Goal: Transaction & Acquisition: Obtain resource

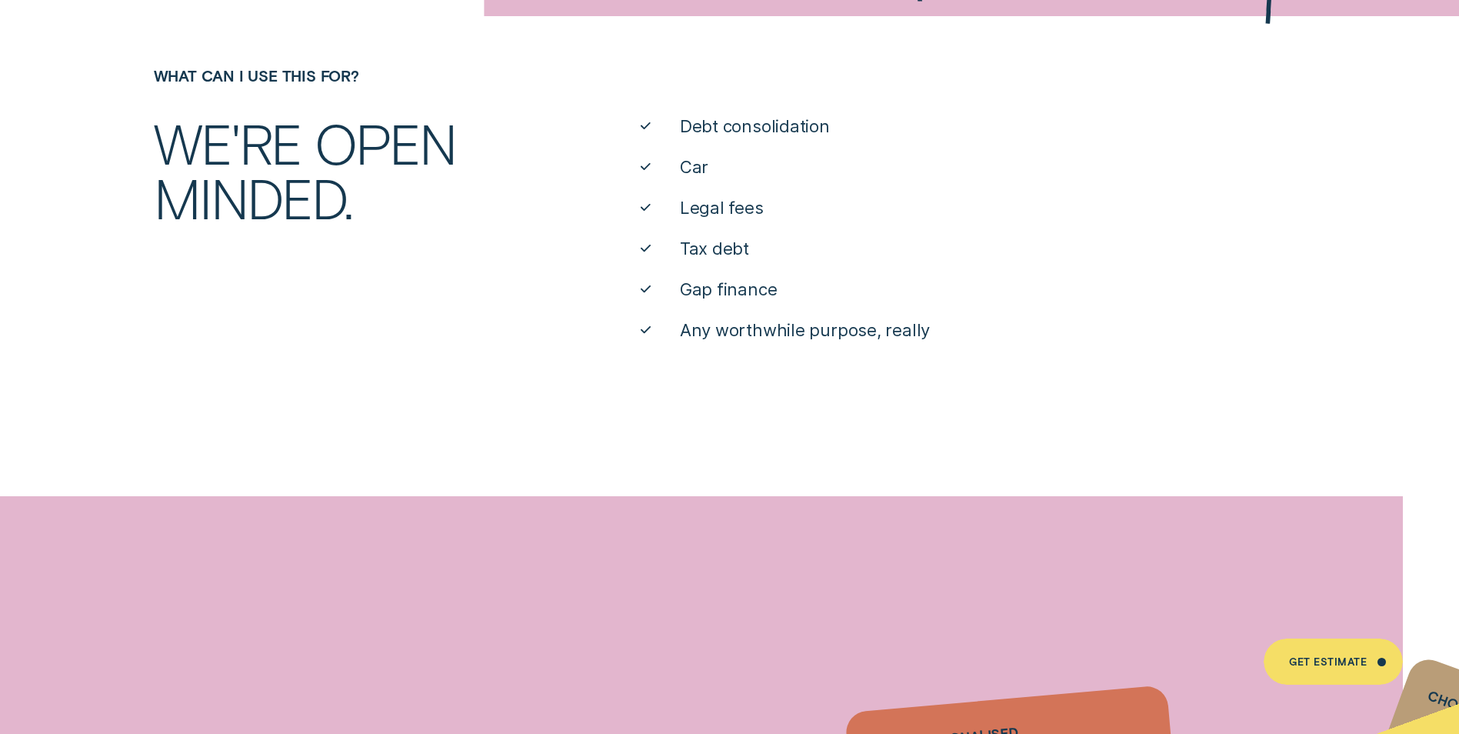
scroll to position [769, 0]
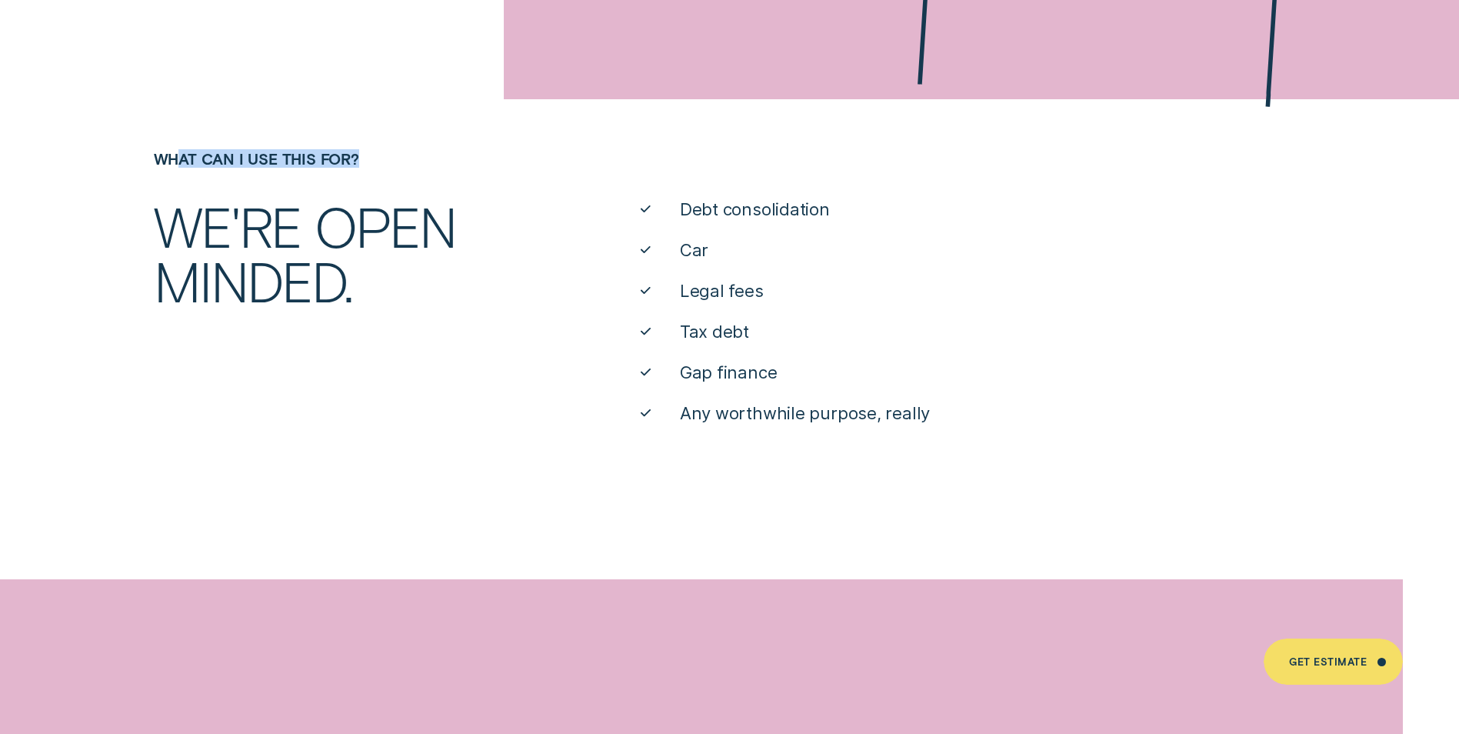
drag, startPoint x: 417, startPoint y: 69, endPoint x: 391, endPoint y: 149, distance: 84.1
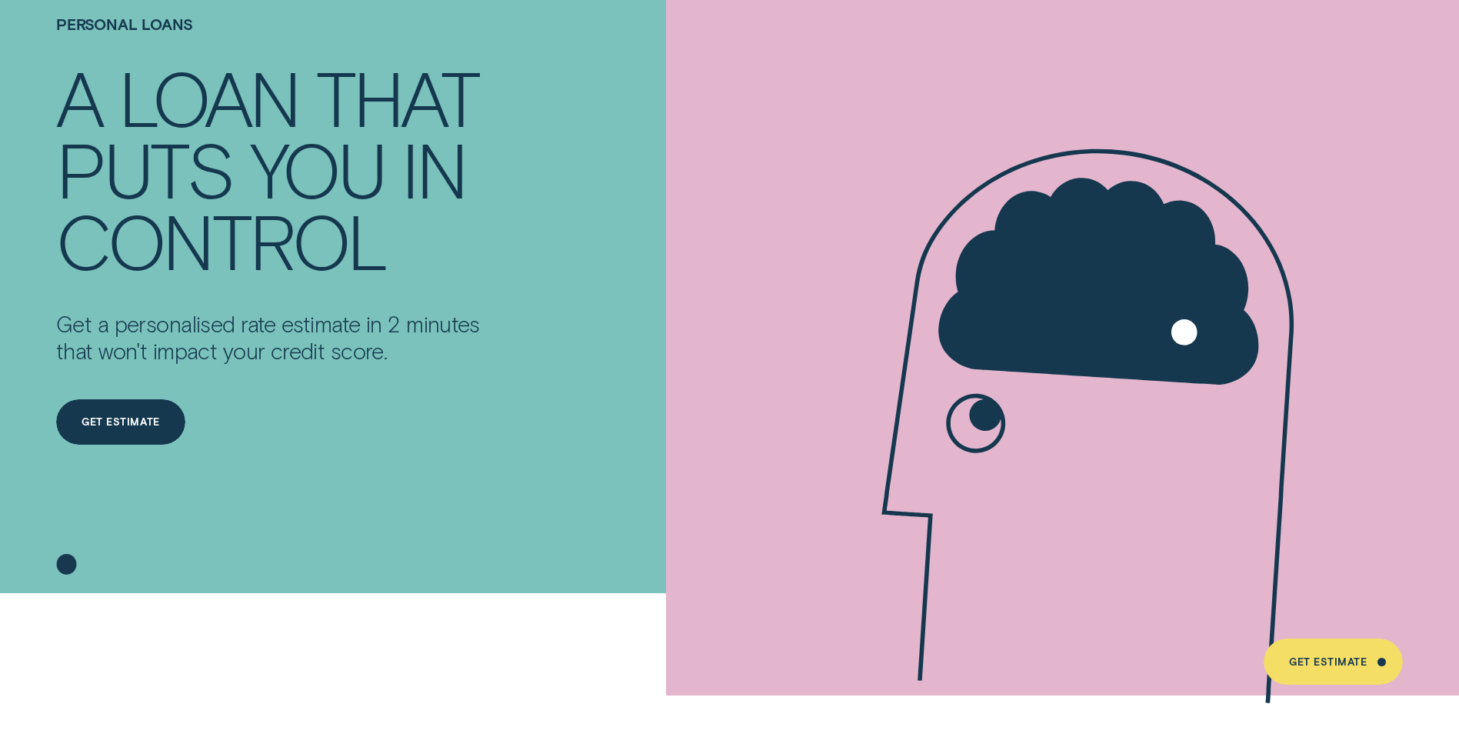
scroll to position [154, 0]
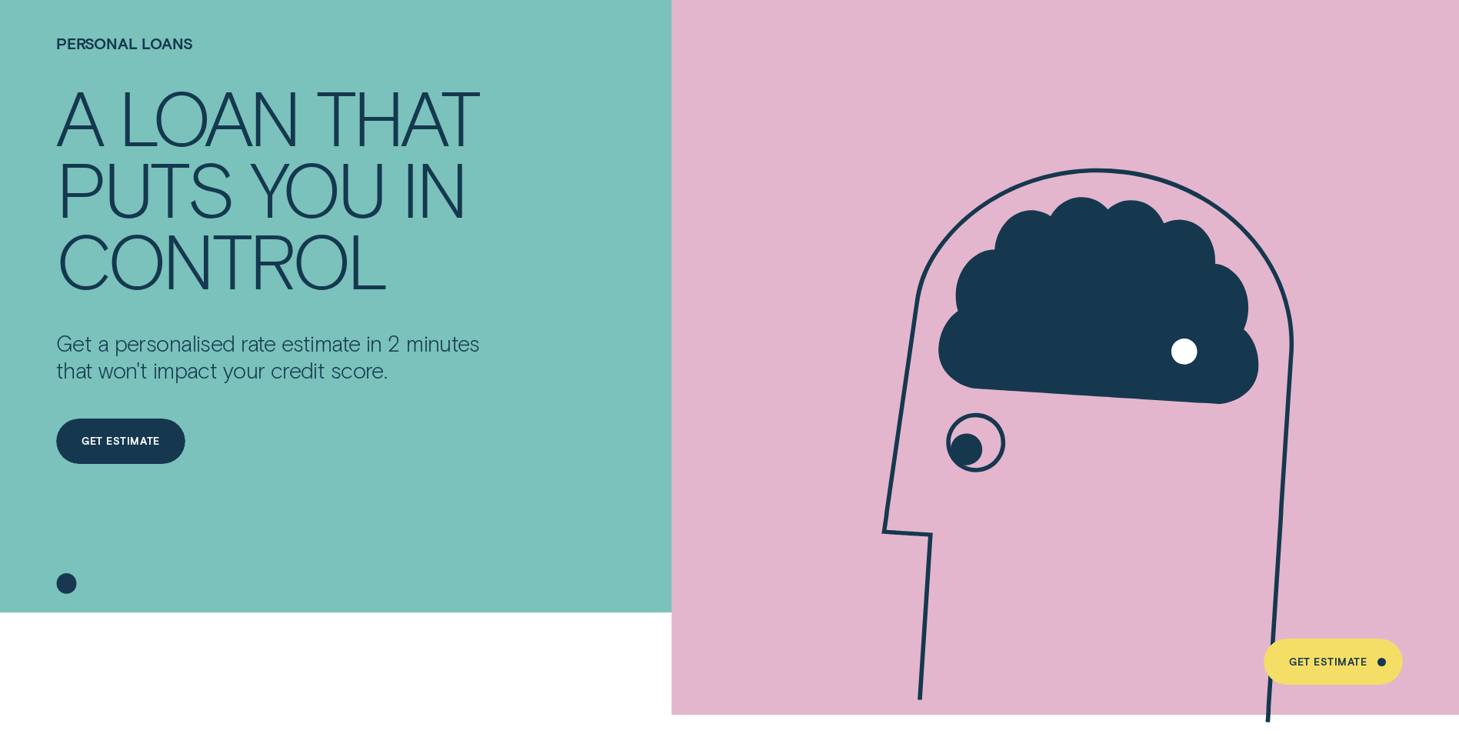
drag, startPoint x: 992, startPoint y: 518, endPoint x: 1173, endPoint y: 195, distance: 370.8
click at [1147, 404] on div "Personal Loans A LOAN THAT PUTS YOU IN CONTROL Get a personalised rate estimate…" at bounding box center [729, 229] width 1459 height 766
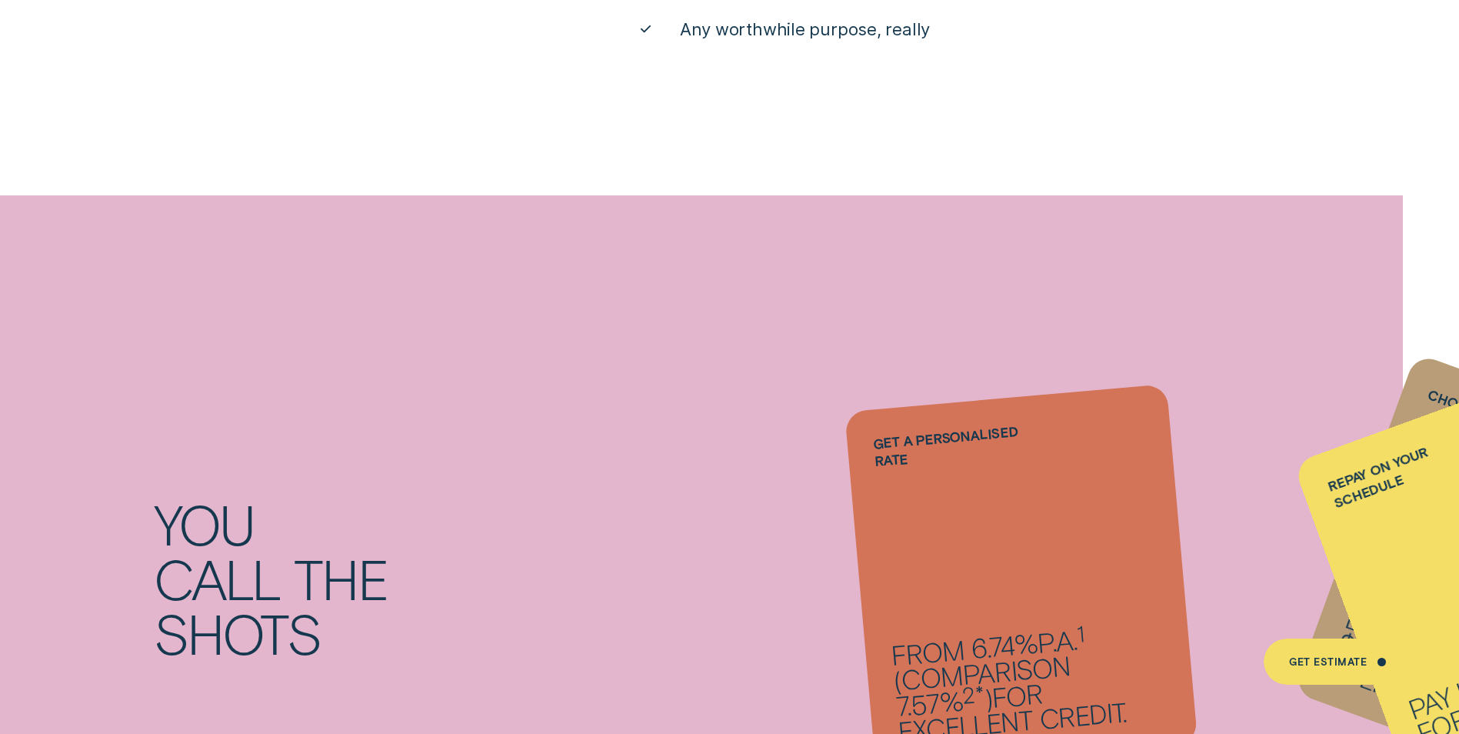
scroll to position [1153, 0]
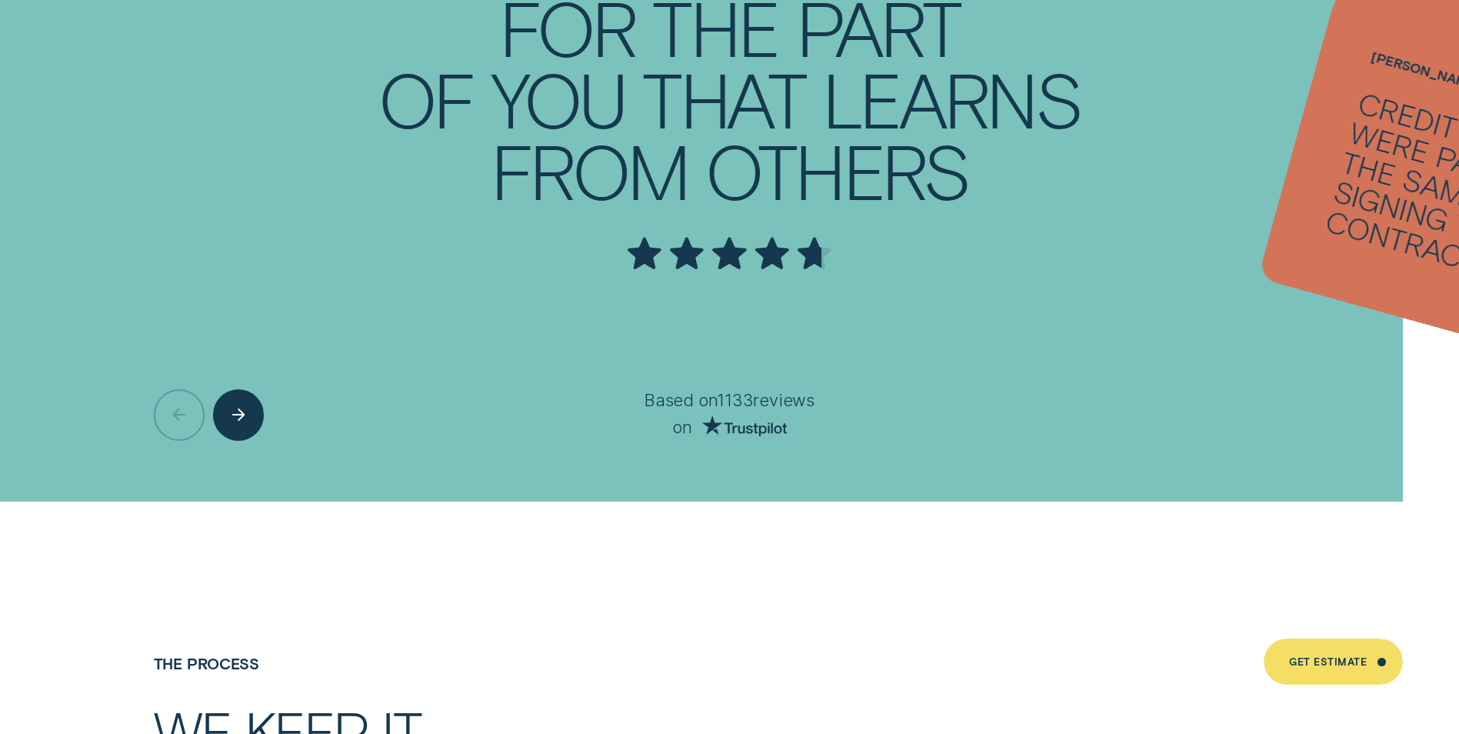
scroll to position [5211, 0]
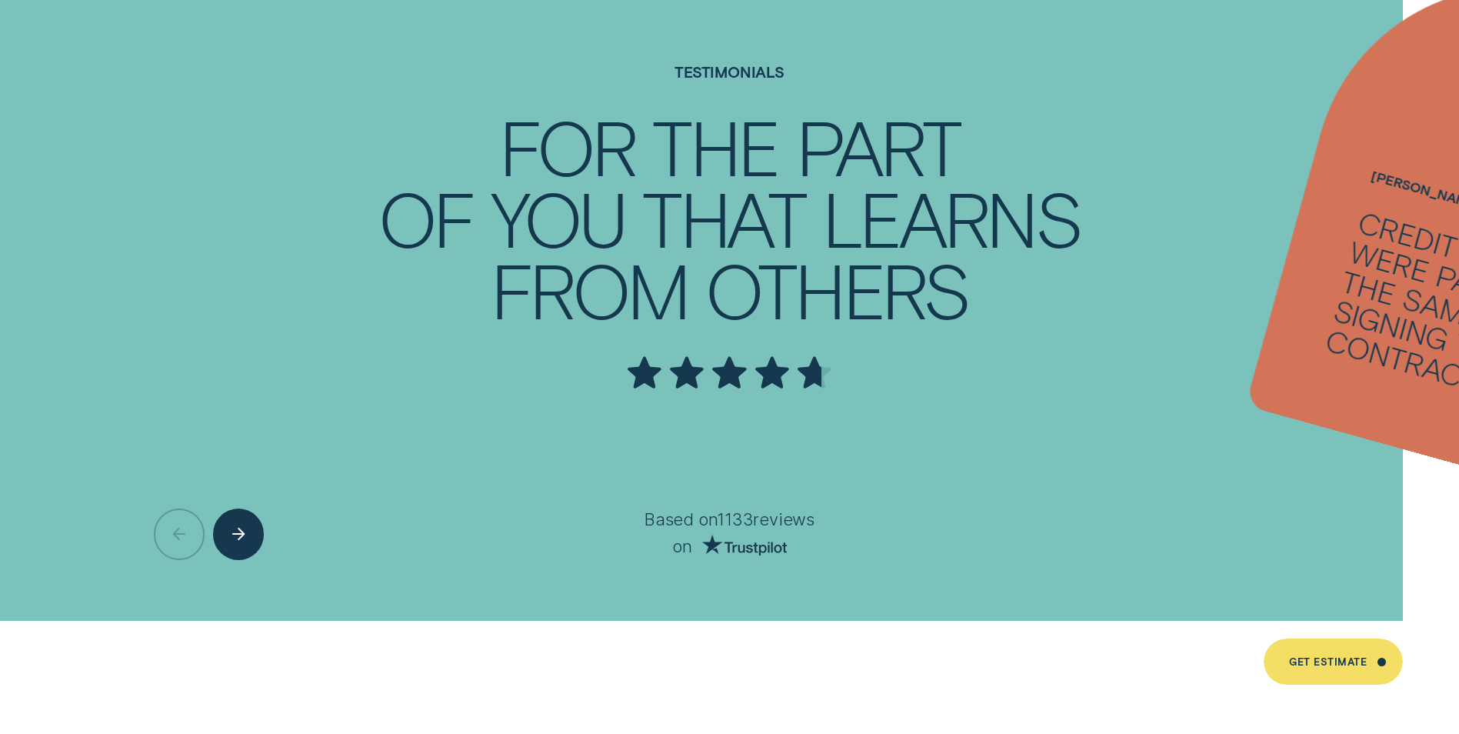
drag, startPoint x: 1347, startPoint y: 276, endPoint x: 1323, endPoint y: 281, distance: 24.4
click at [1345, 277] on div "Credit cards were paid within the same day of signing the loan contract." at bounding box center [1477, 317] width 311 height 222
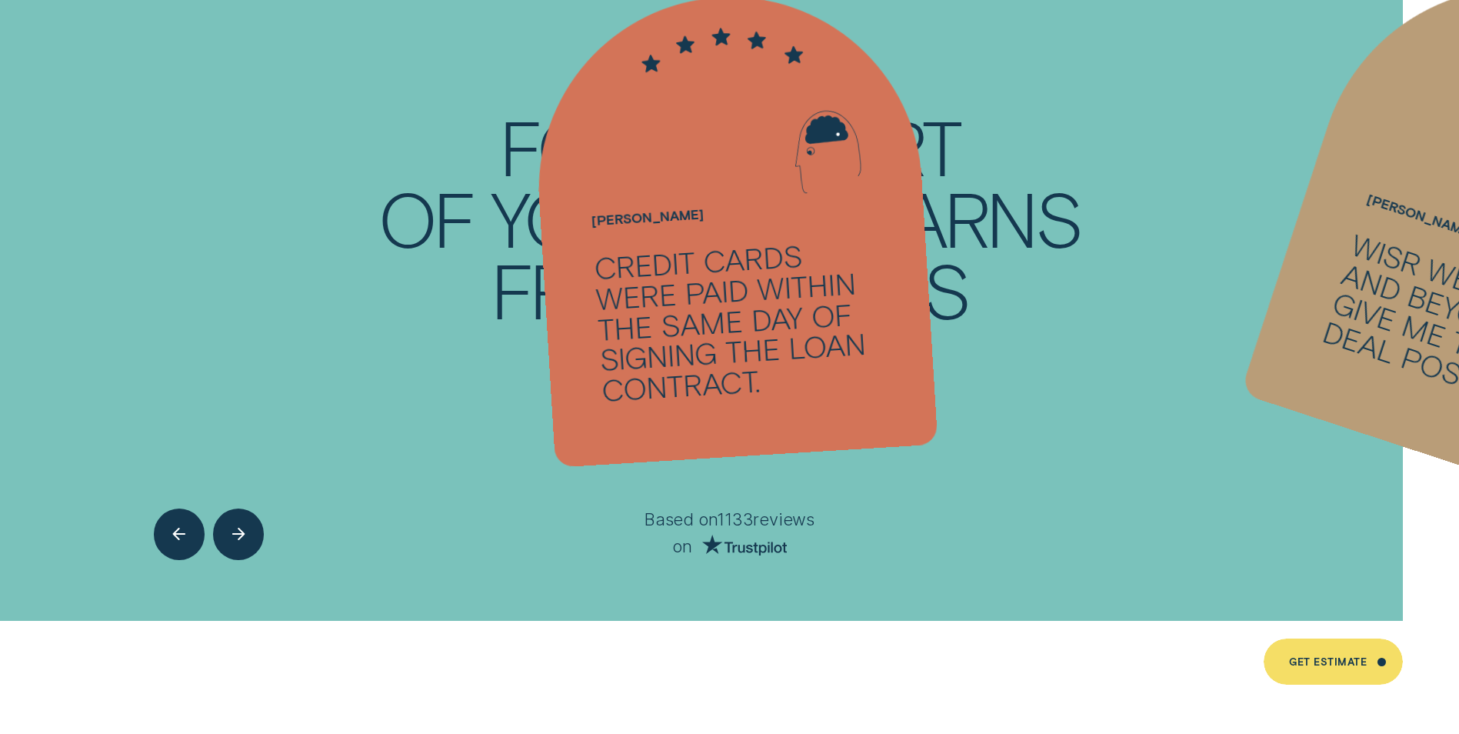
click at [1403, 282] on div "Wisr went above and beyond to give me the best deal possible" at bounding box center [1472, 330] width 305 height 204
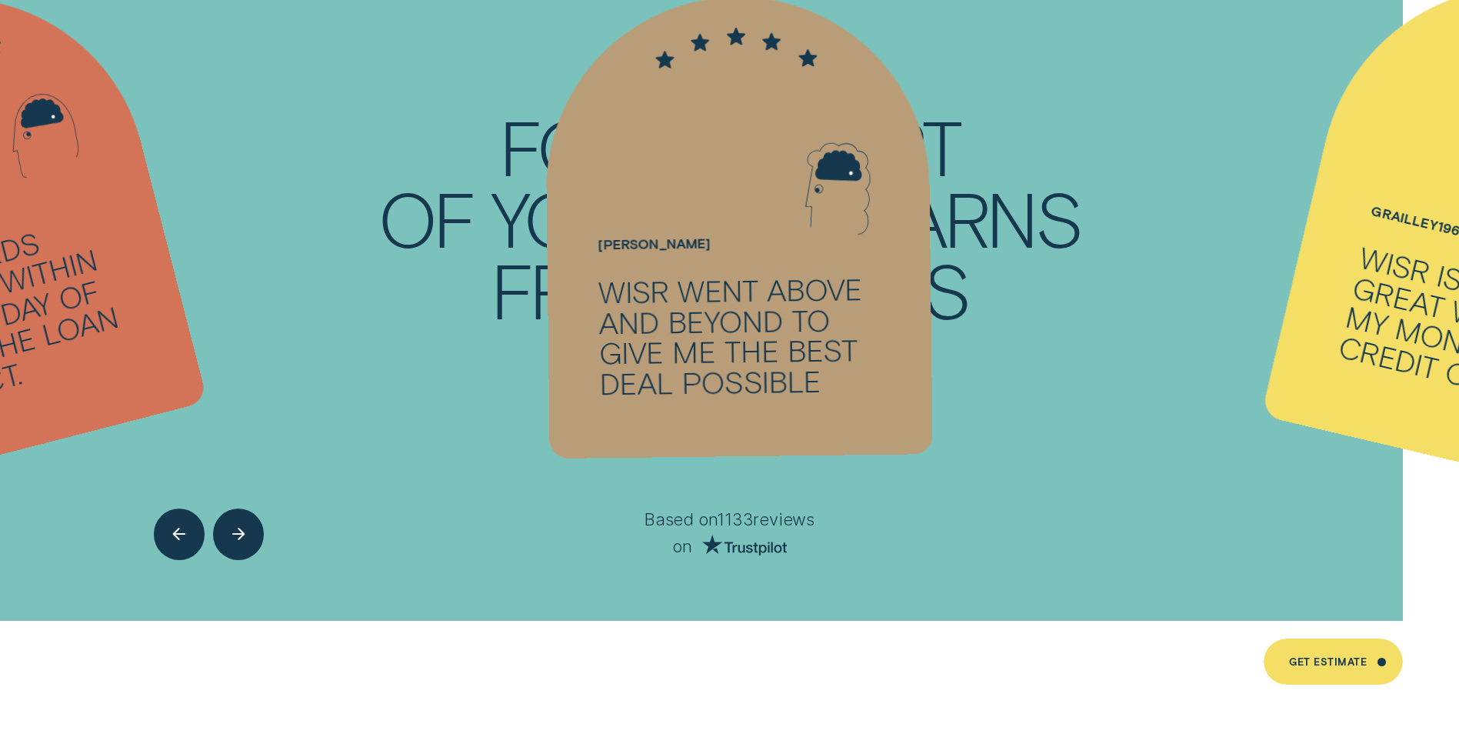
click at [1402, 316] on div "Wisr is a really great way to pay my monthly credit card bills" at bounding box center [1486, 333] width 301 height 184
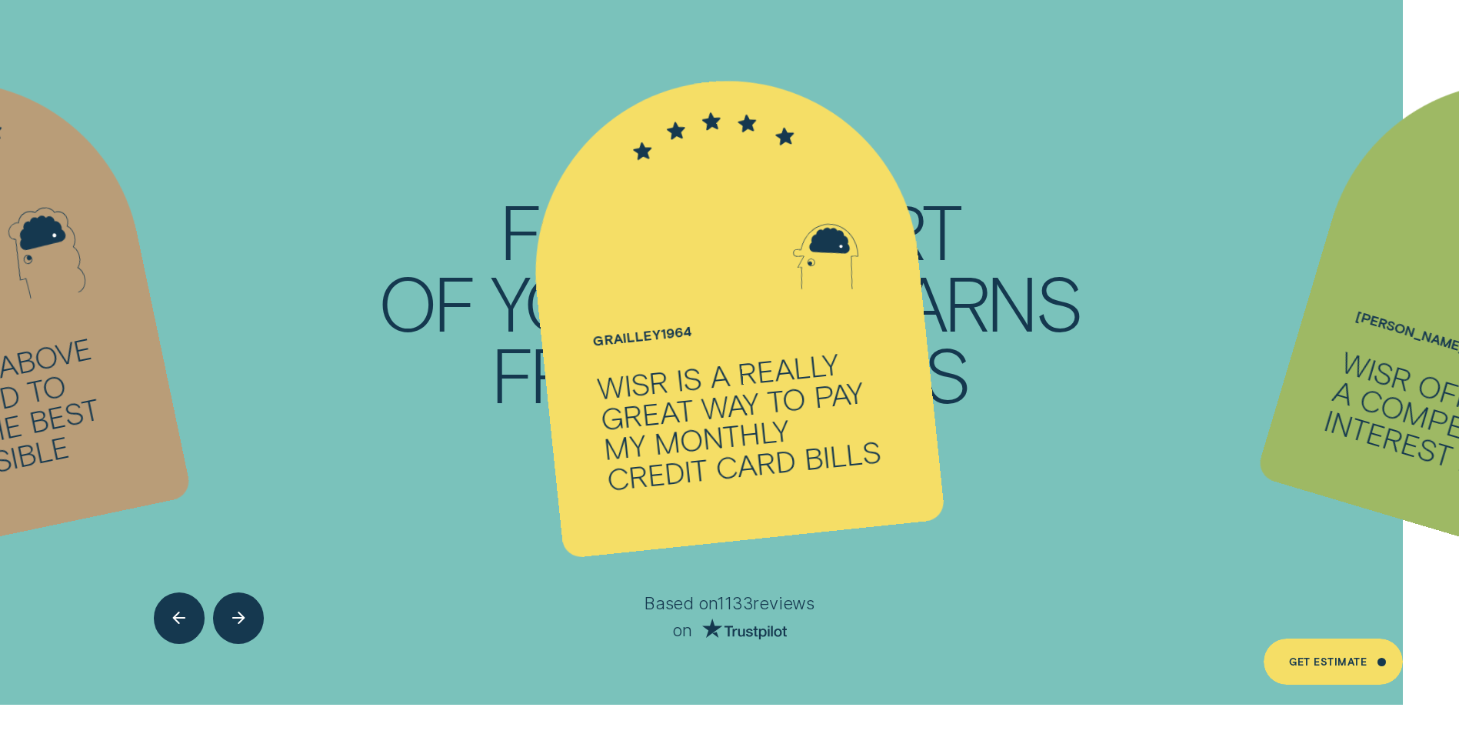
scroll to position [5135, 0]
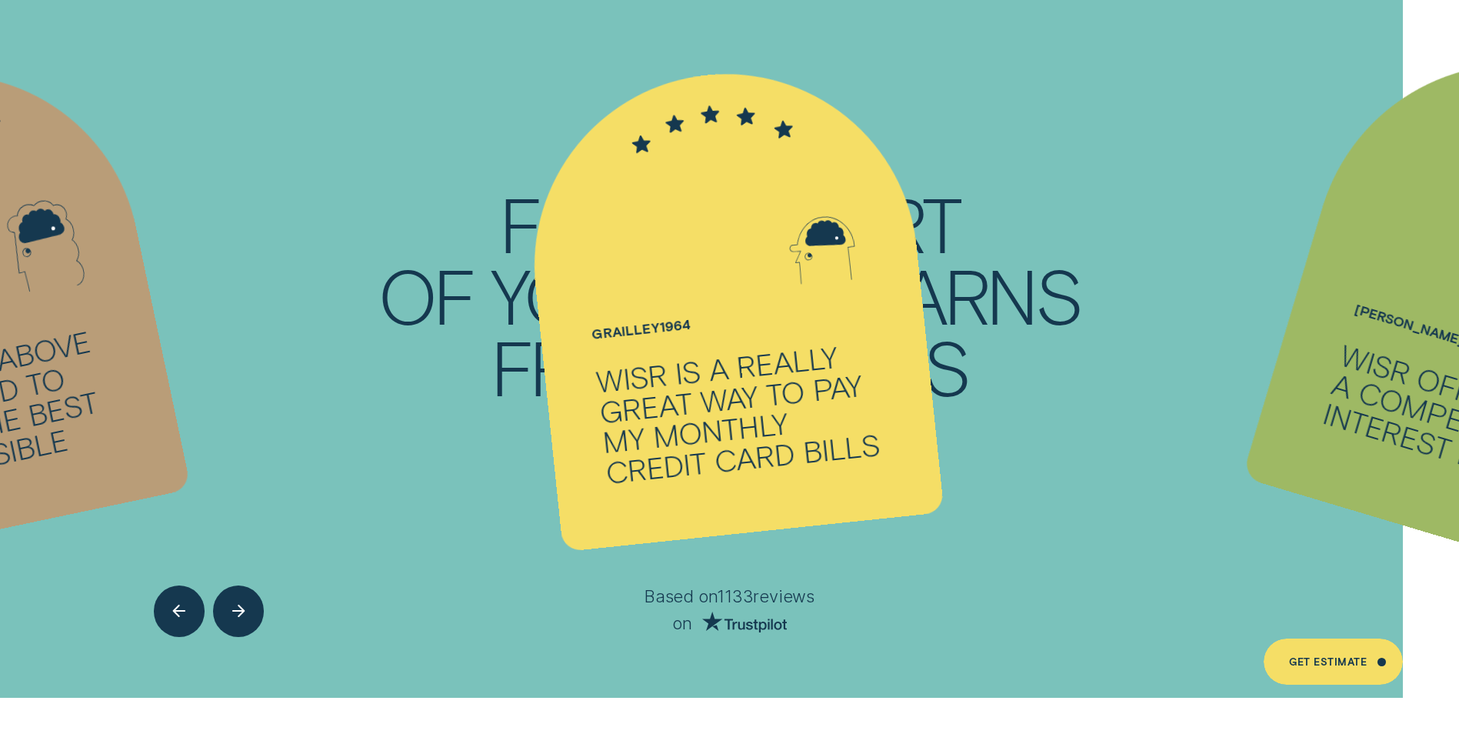
click at [1389, 357] on div "Wisr offered me a competitive interest rate" at bounding box center [1467, 422] width 295 height 168
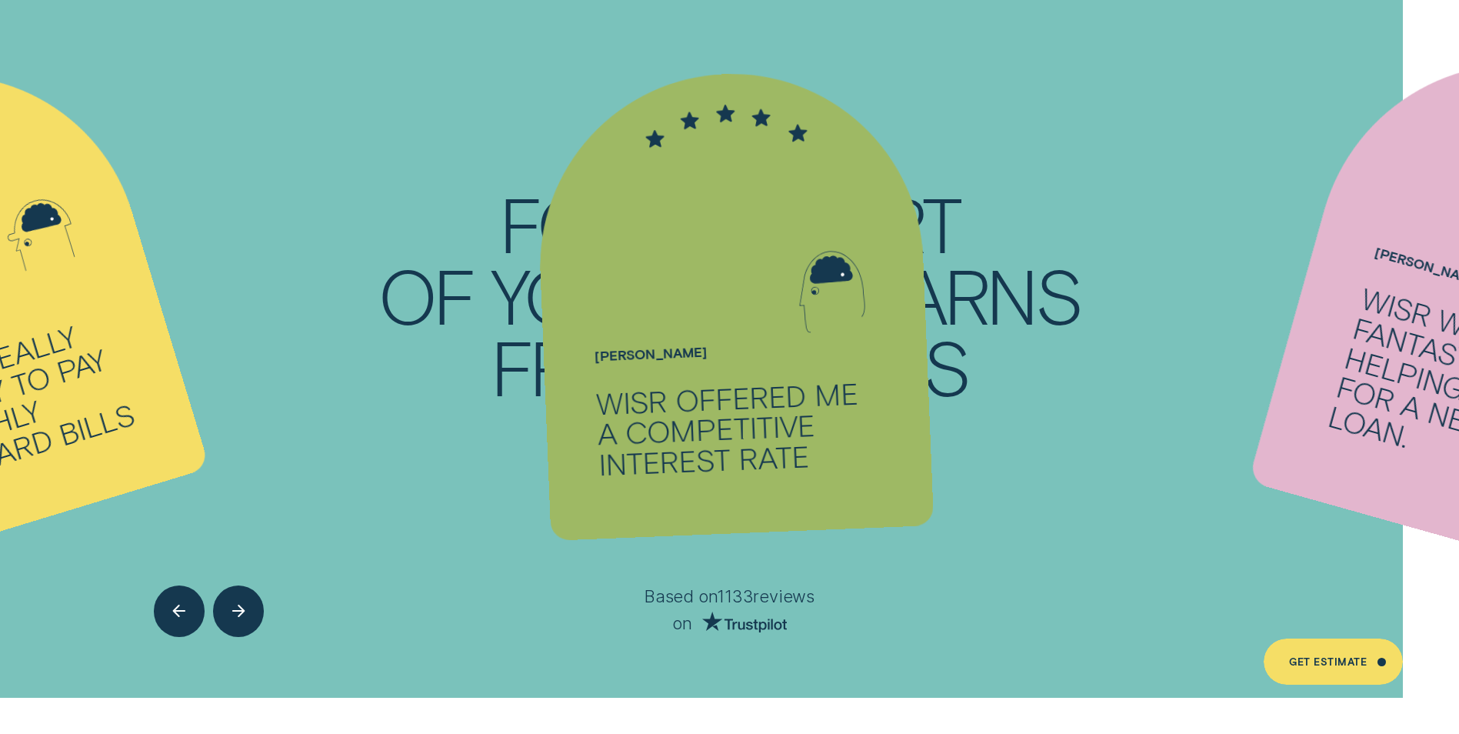
click at [1382, 374] on div "Wisr was fantastic in helping me apply for a new car loan." at bounding box center [1480, 393] width 311 height 223
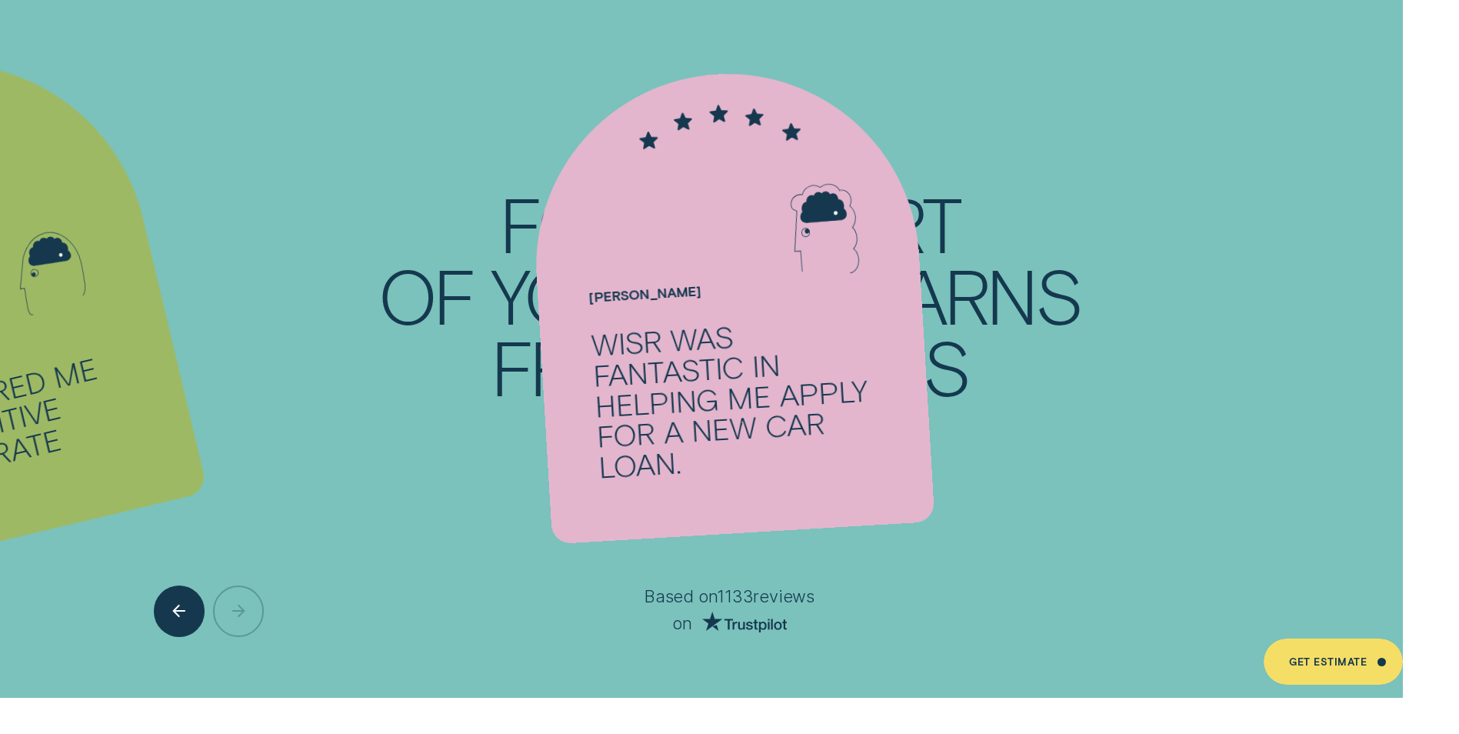
drag, startPoint x: 30, startPoint y: 263, endPoint x: 26, endPoint y: 255, distance: 9.3
click at [30, 260] on icon at bounding box center [48, 250] width 48 height 37
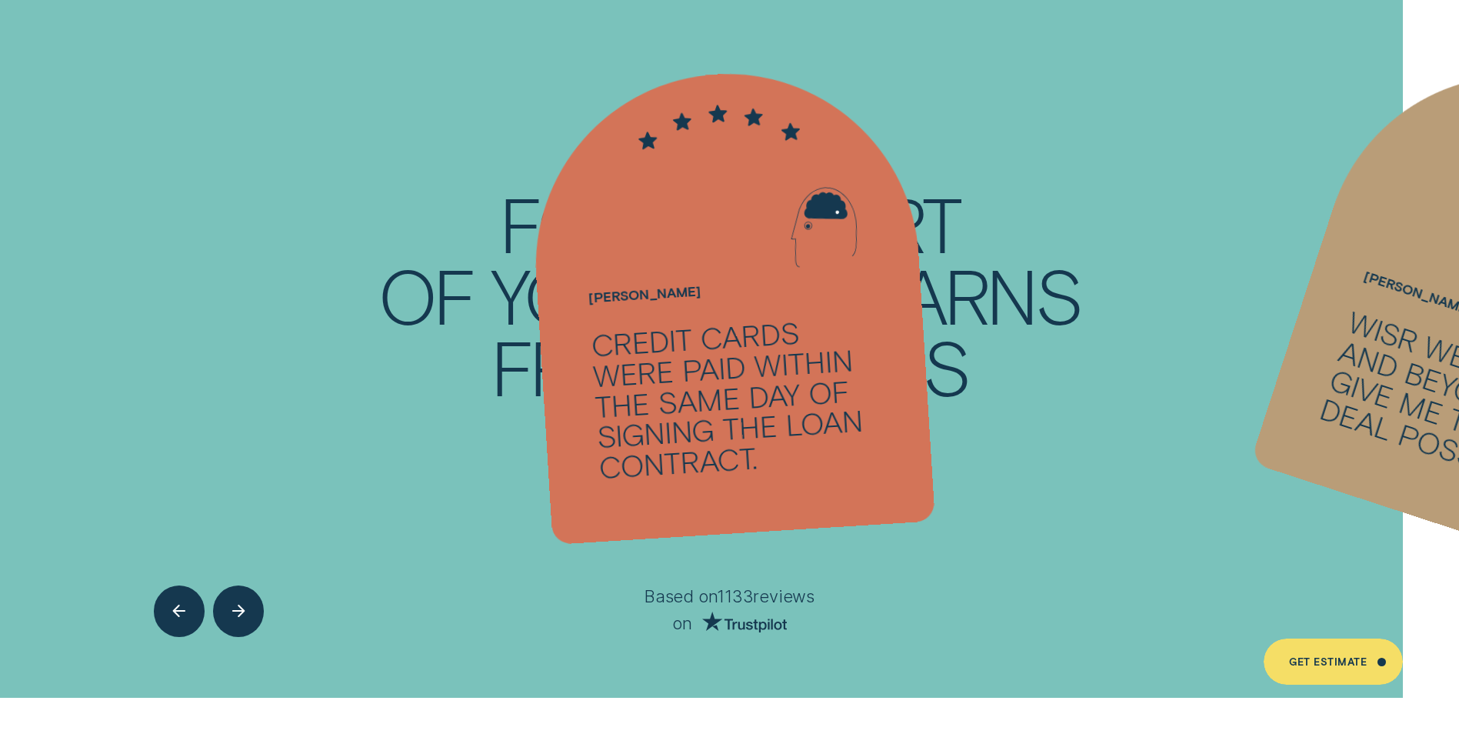
click at [201, 430] on ul "[PERSON_NAME] - Five Credit cards were paid within the same day of signing the …" at bounding box center [729, 327] width 1459 height 742
click at [178, 622] on div "Previous button" at bounding box center [179, 611] width 52 height 52
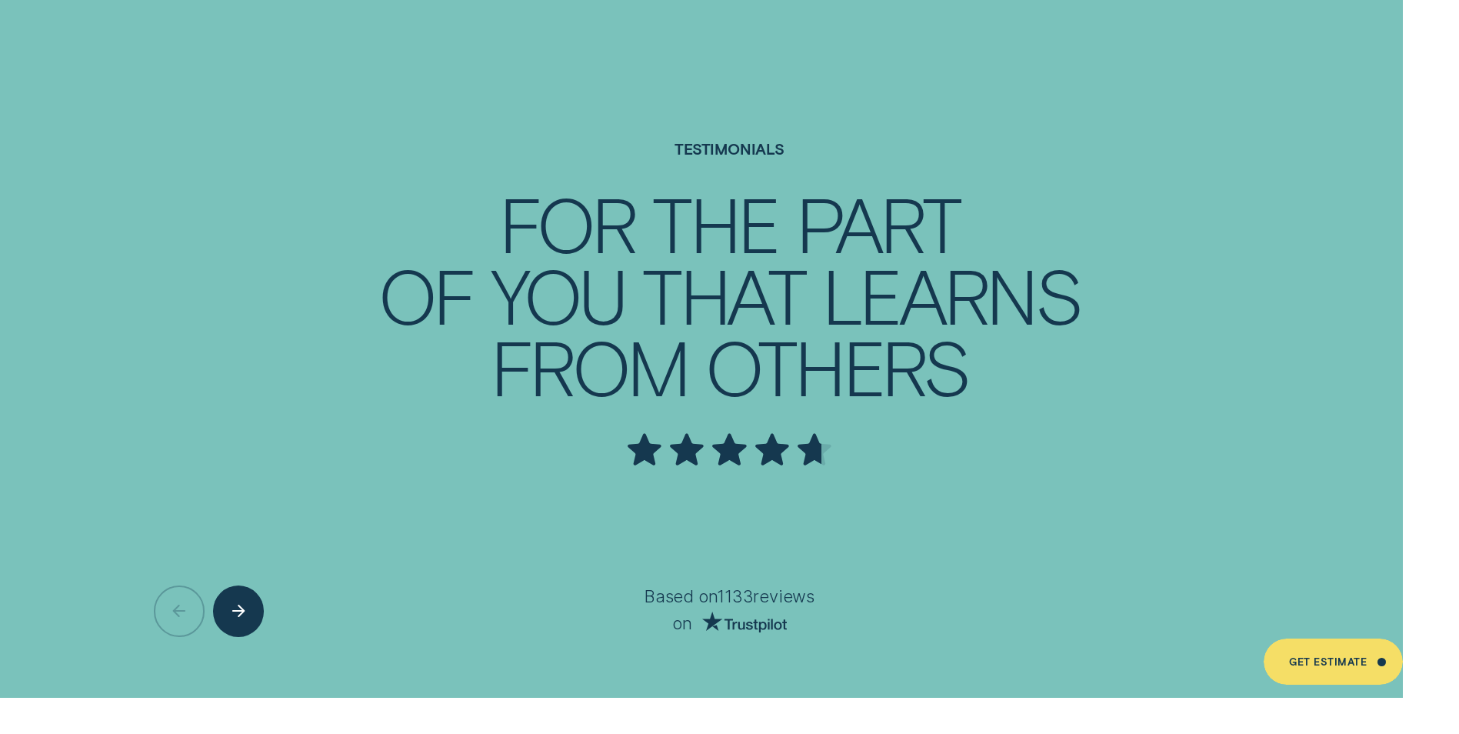
drag, startPoint x: 543, startPoint y: 197, endPoint x: 927, endPoint y: 394, distance: 431.6
click at [927, 394] on ul "[PERSON_NAME] - Five Credit cards were paid within the same day of signing the …" at bounding box center [729, 327] width 1459 height 742
drag, startPoint x: 603, startPoint y: 158, endPoint x: 805, endPoint y: 484, distance: 383.7
click at [805, 484] on ul "[PERSON_NAME] - Five Credit cards were paid within the same day of signing the …" at bounding box center [729, 327] width 1459 height 742
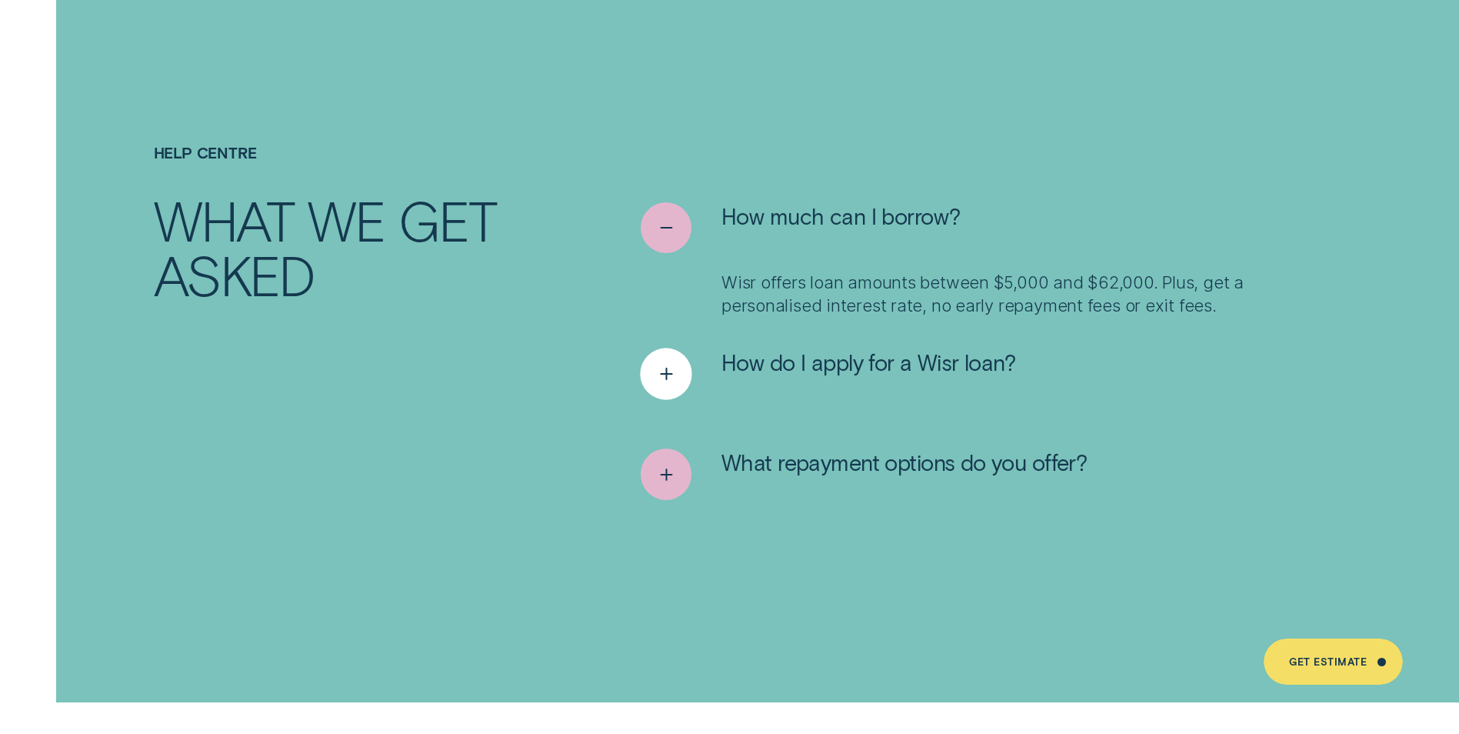
scroll to position [7749, 0]
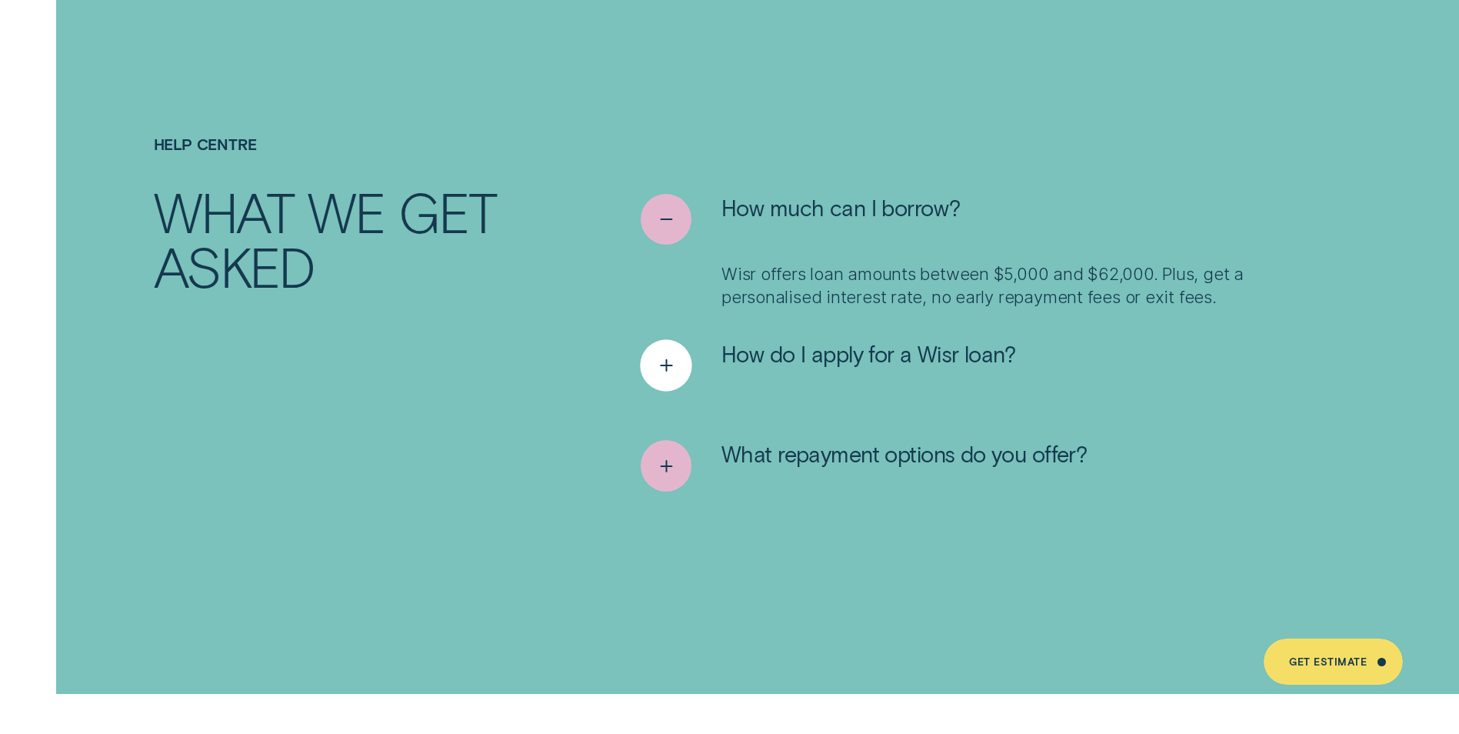
click at [657, 354] on icon "See more" at bounding box center [666, 366] width 26 height 24
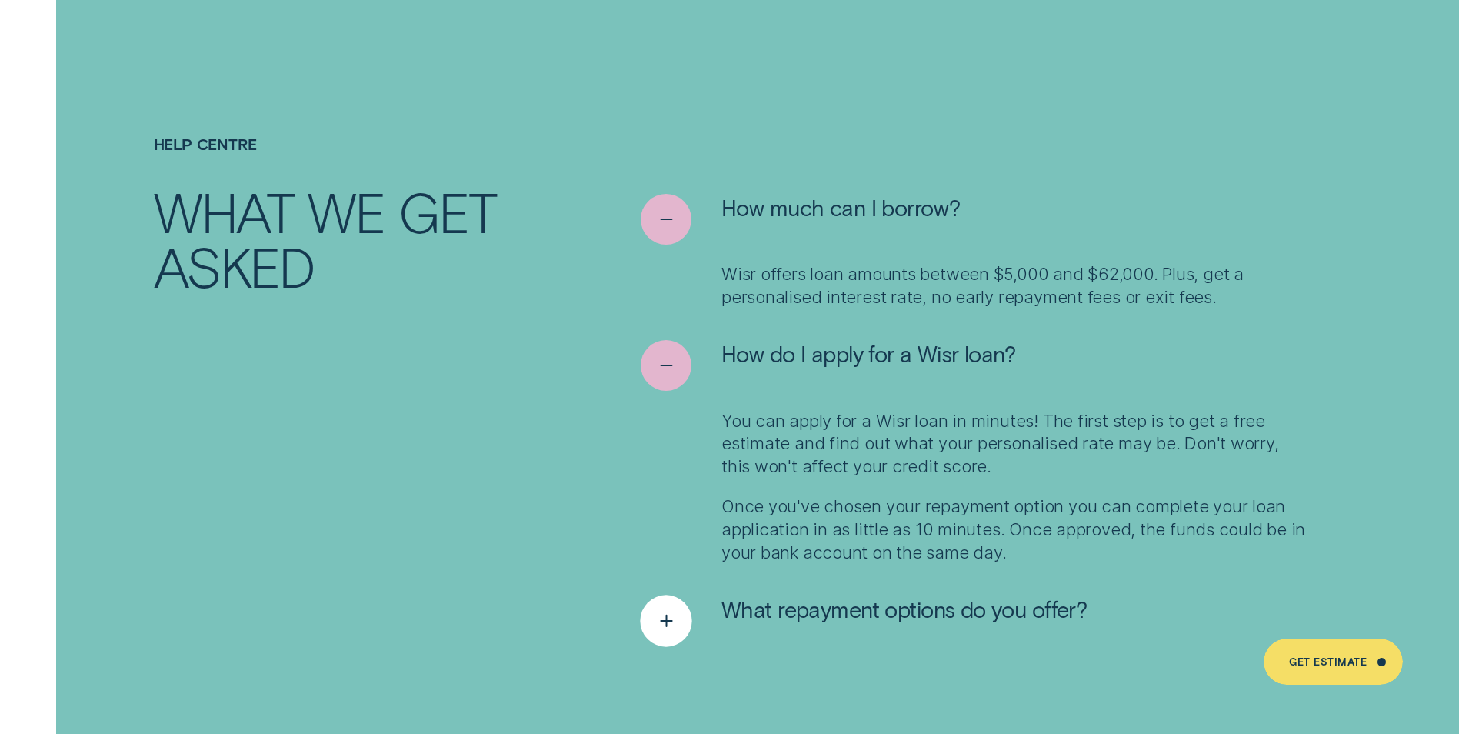
click at [657, 609] on icon "See more" at bounding box center [666, 621] width 26 height 24
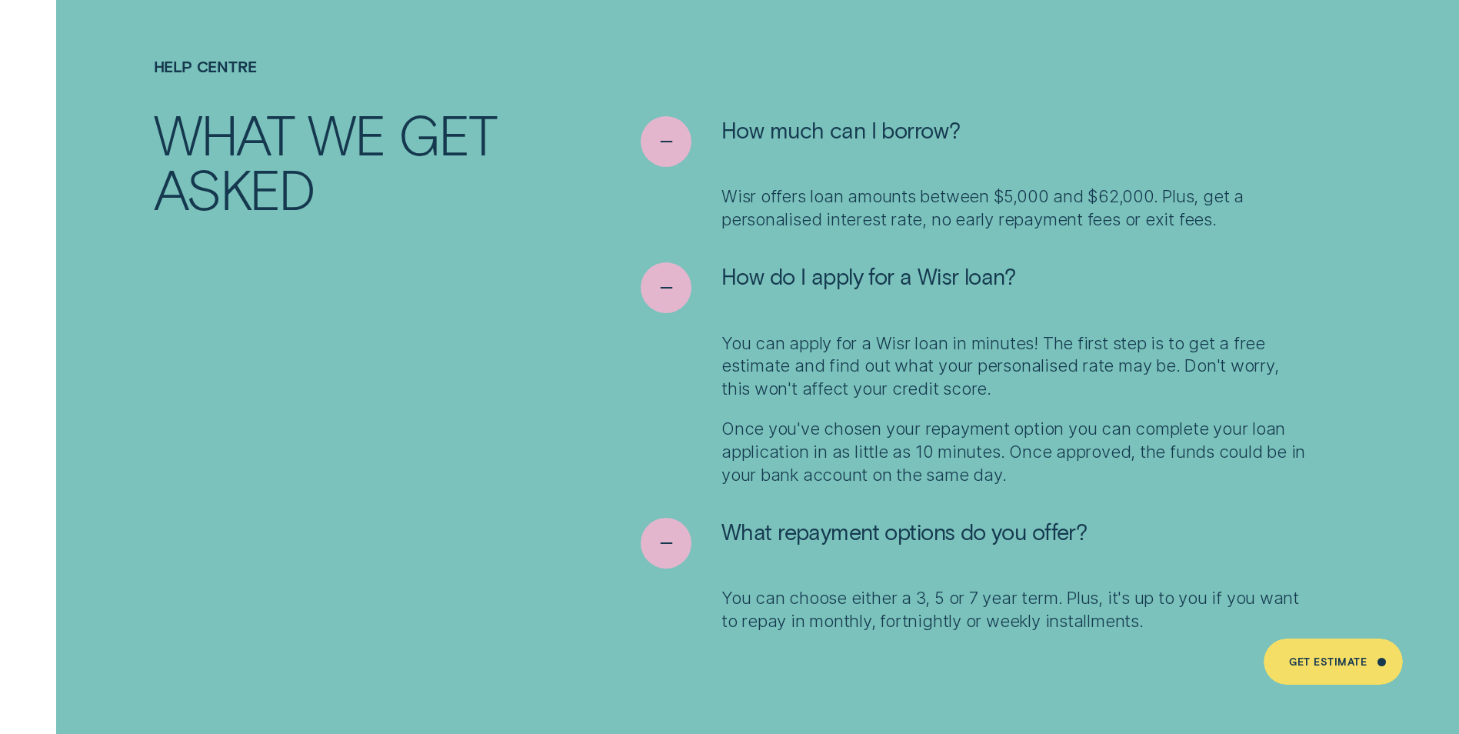
scroll to position [7826, 0]
drag, startPoint x: 1316, startPoint y: 666, endPoint x: 1323, endPoint y: 679, distance: 15.2
click at [1316, 666] on div "Get Estimate" at bounding box center [1328, 663] width 78 height 9
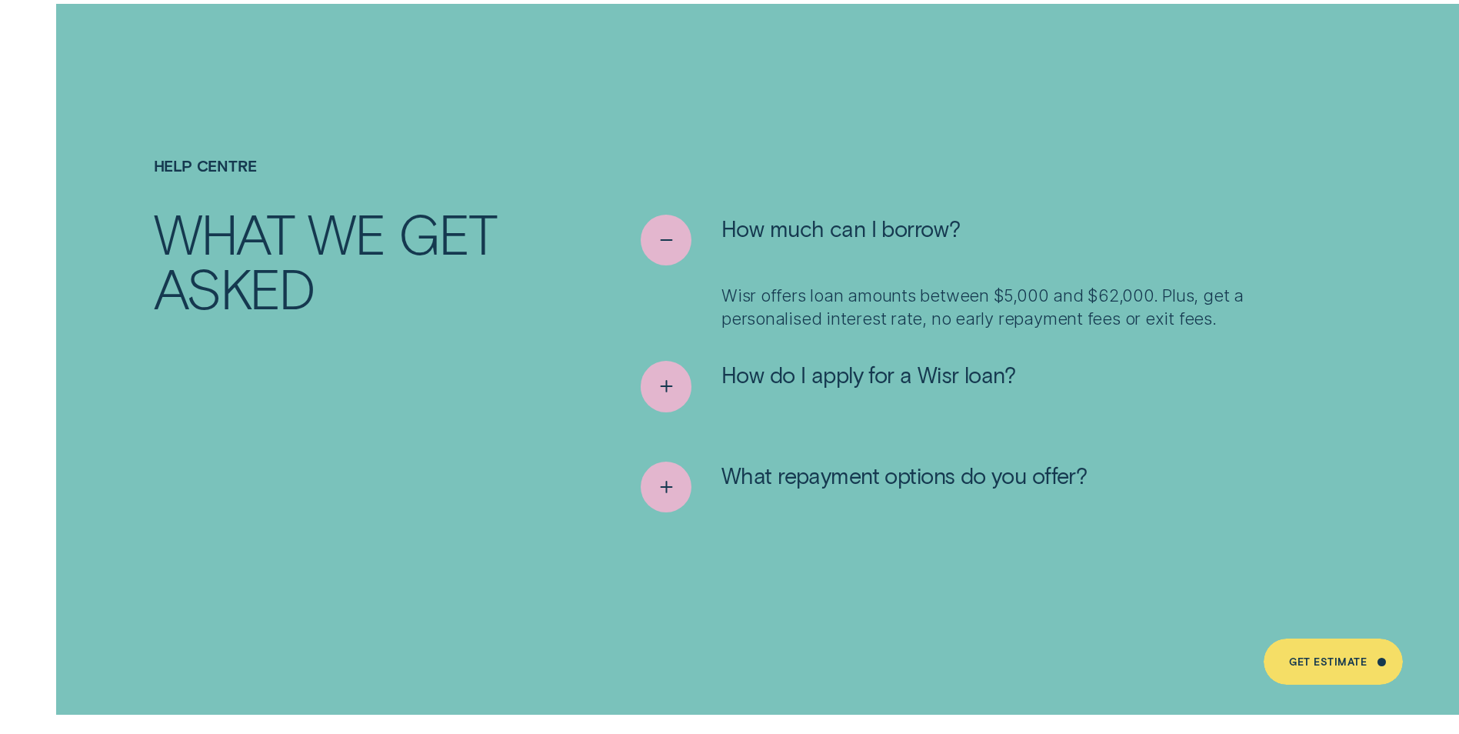
scroll to position [6327, 0]
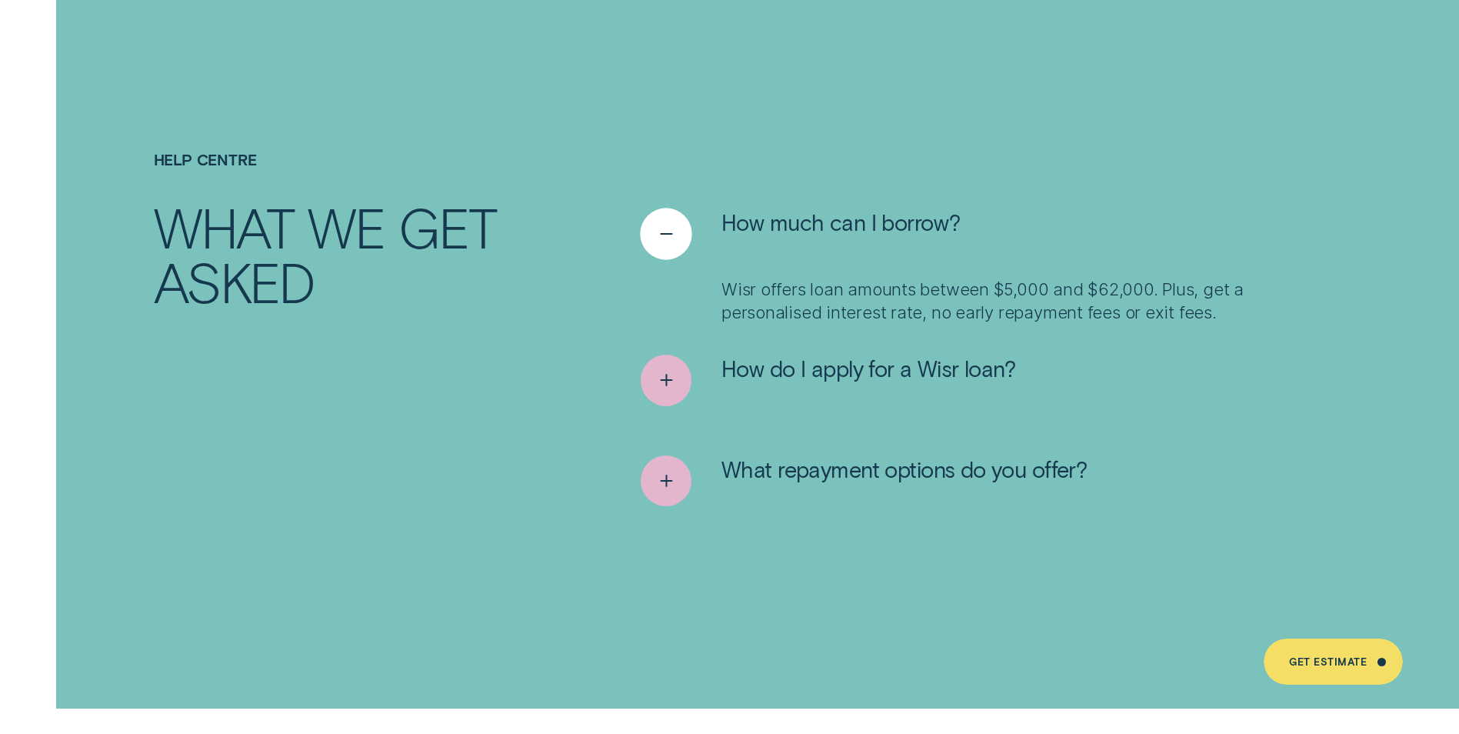
drag, startPoint x: 644, startPoint y: 215, endPoint x: 650, endPoint y: 208, distance: 8.8
click at [647, 211] on div "See less" at bounding box center [666, 234] width 52 height 52
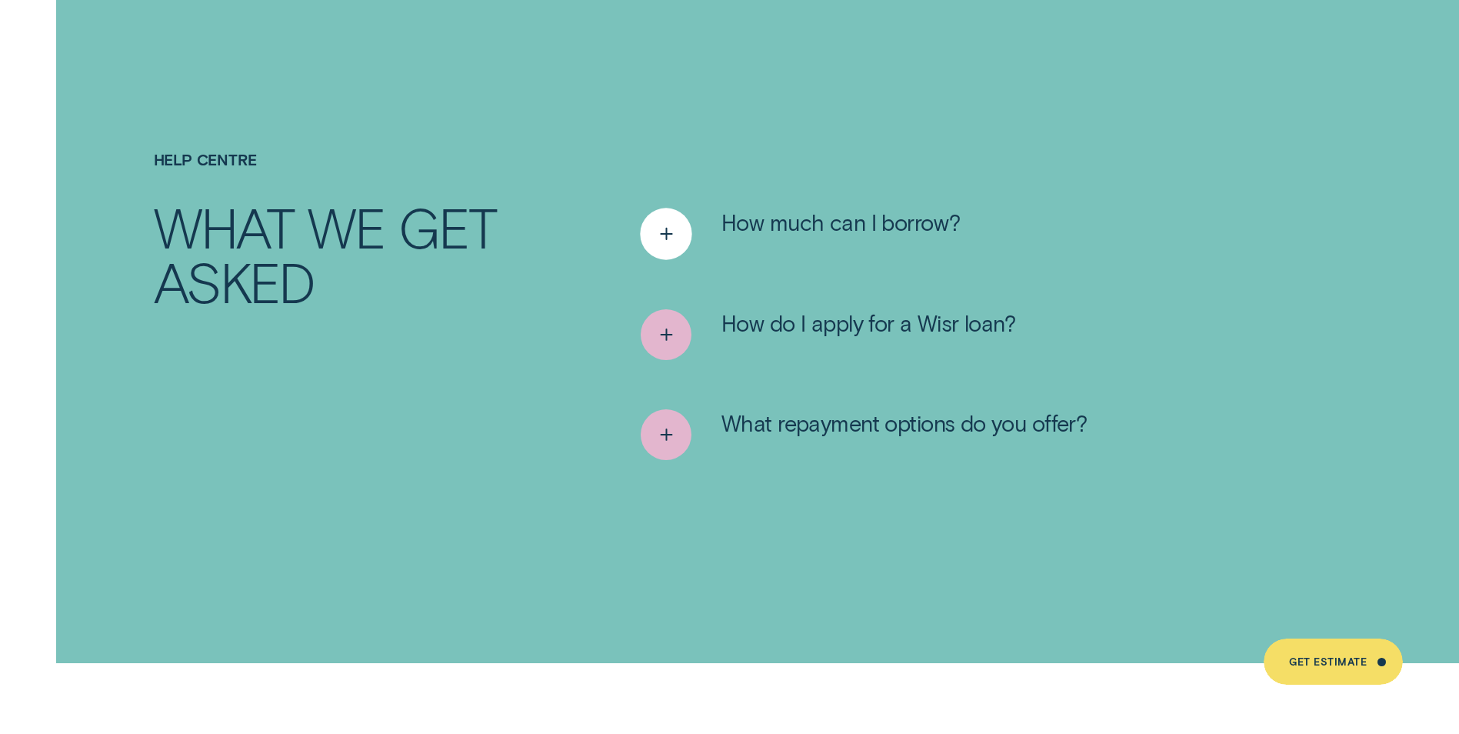
click at [645, 215] on div "See more" at bounding box center [666, 234] width 52 height 52
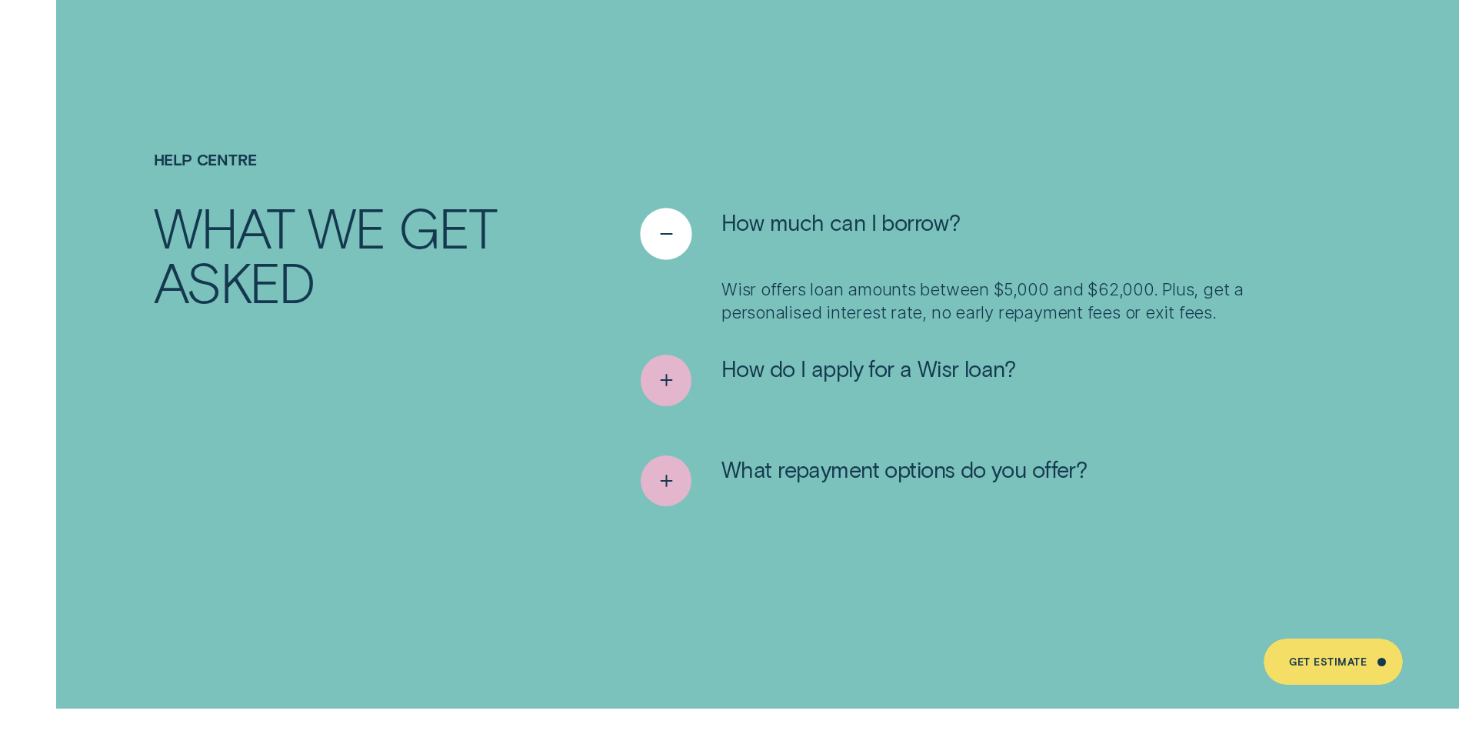
click at [682, 216] on div "See less" at bounding box center [666, 234] width 52 height 52
